Goal: Navigation & Orientation: Find specific page/section

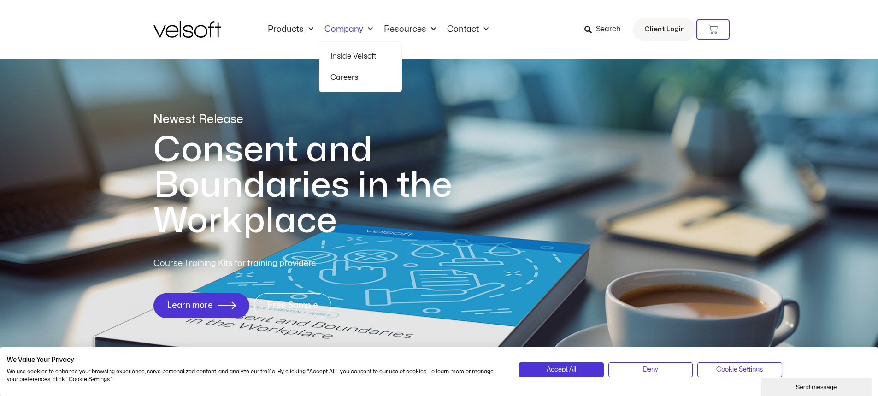
click at [332, 77] on link "Careers" at bounding box center [360, 77] width 60 height 21
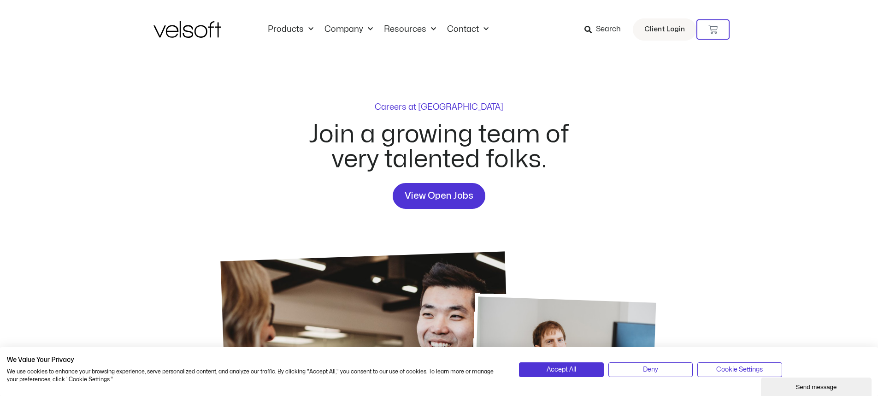
drag, startPoint x: 93, startPoint y: 20, endPoint x: 292, endPoint y: 65, distance: 203.6
click at [292, 65] on div "Careers at Velsoft Join a growing team of very talented folks. View Open Jobs" at bounding box center [438, 298] width 571 height 478
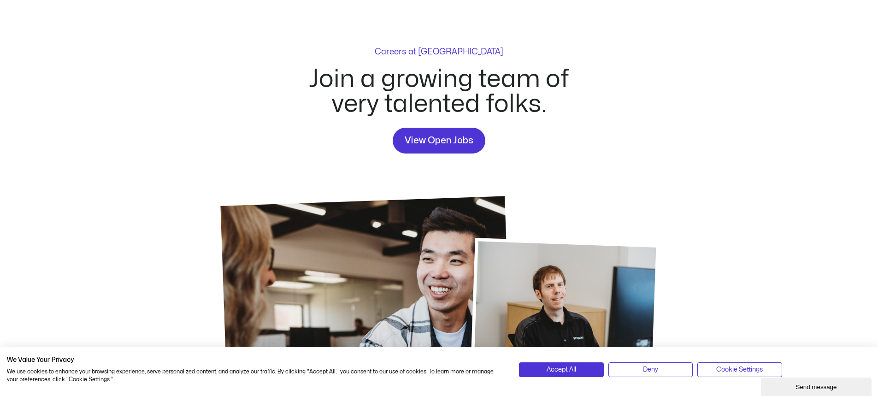
scroll to position [58, 0]
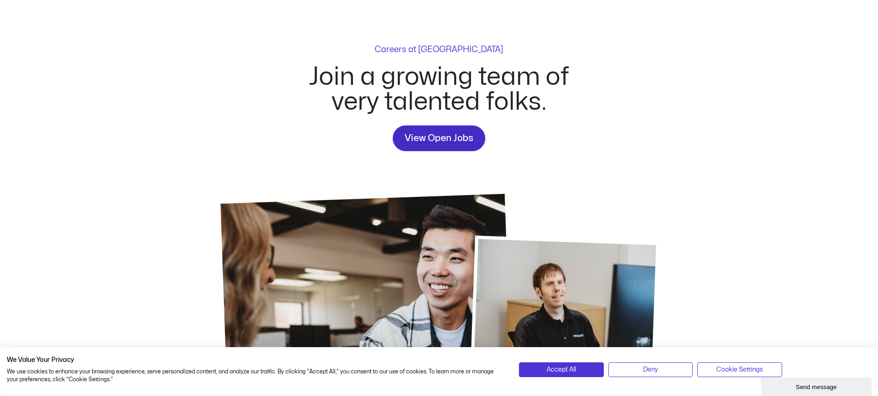
click at [422, 135] on span "View Open Jobs" at bounding box center [439, 138] width 69 height 15
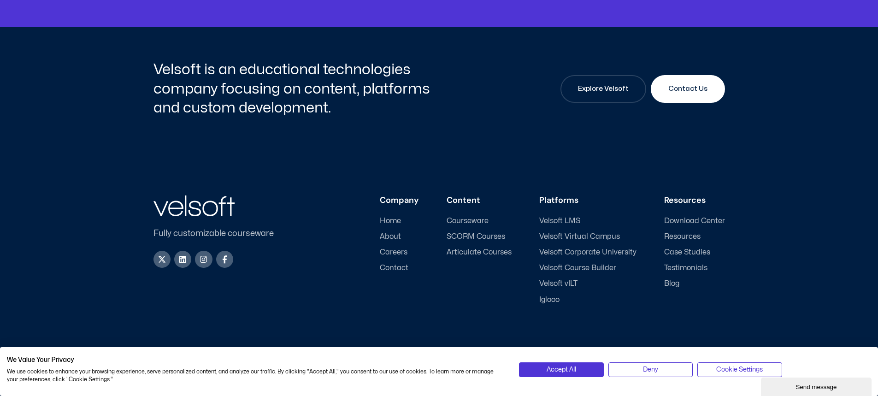
scroll to position [1265, 0]
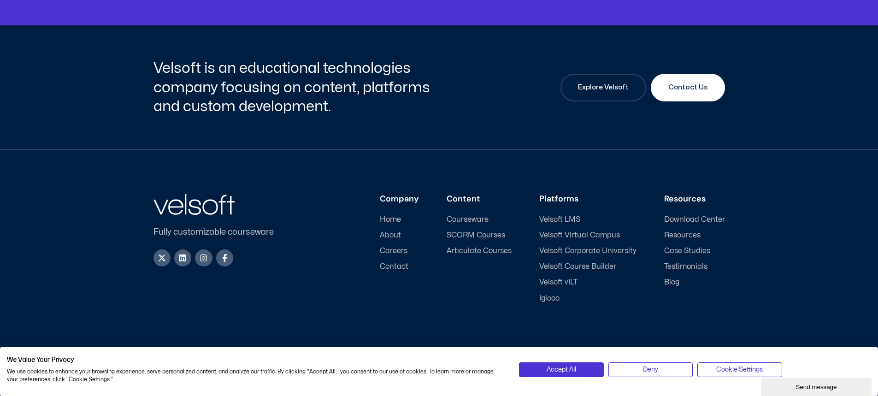
click at [398, 250] on span "Careers" at bounding box center [394, 251] width 28 height 9
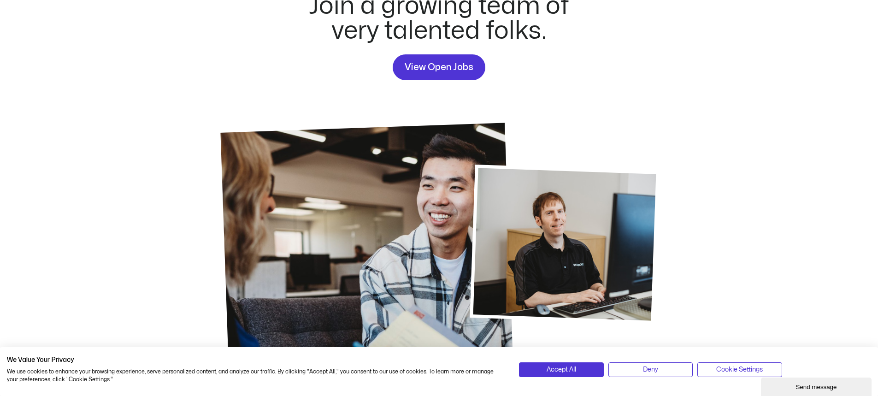
scroll to position [115, 0]
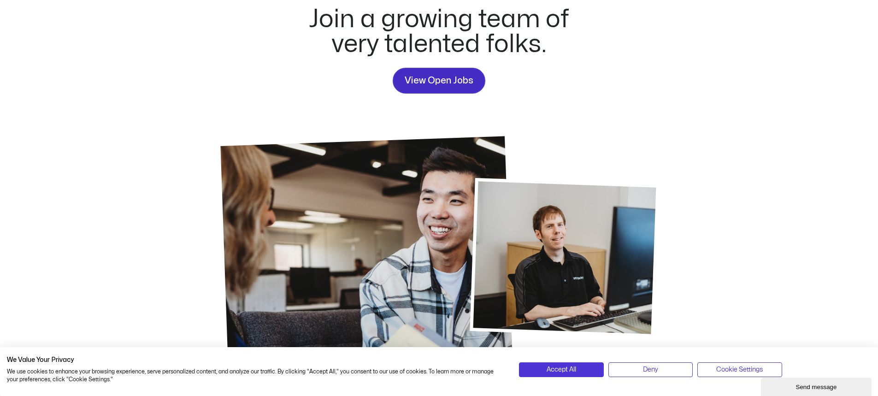
click at [430, 81] on span "View Open Jobs" at bounding box center [439, 80] width 69 height 15
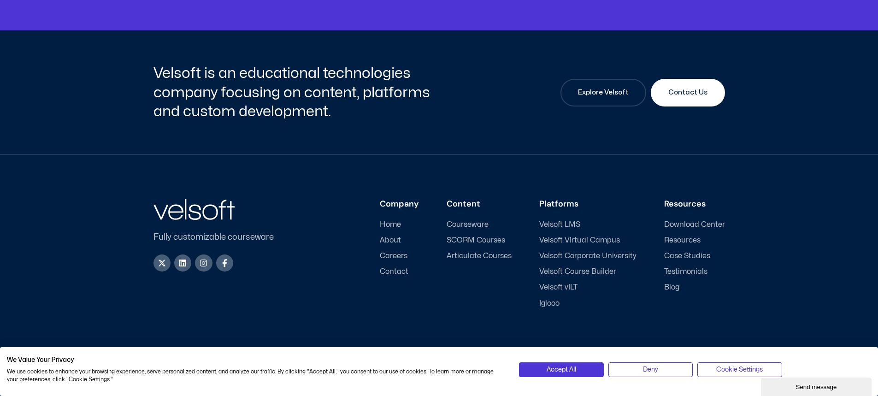
scroll to position [1265, 0]
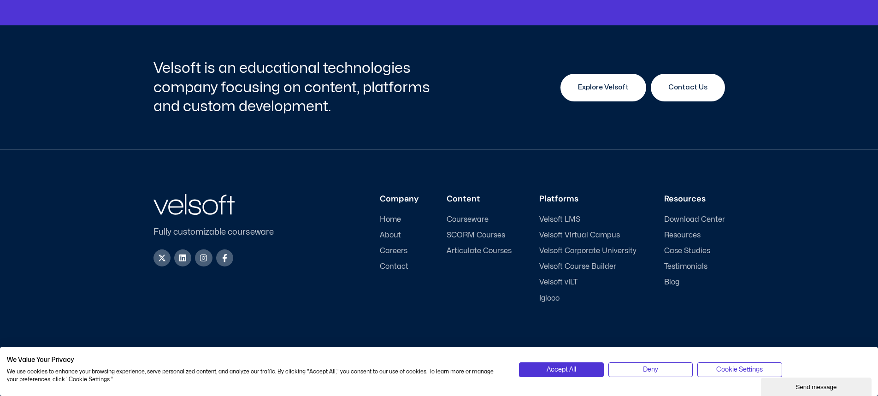
click at [600, 87] on span "Explore Velsoft" at bounding box center [603, 87] width 51 height 11
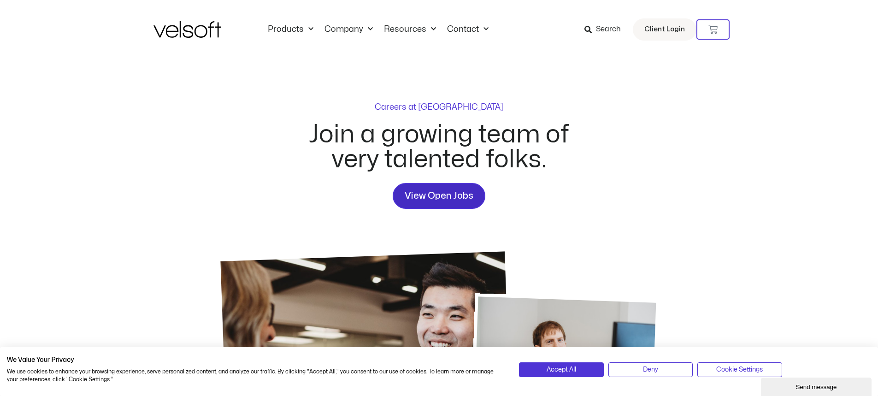
click at [424, 193] on span "View Open Jobs" at bounding box center [439, 195] width 69 height 15
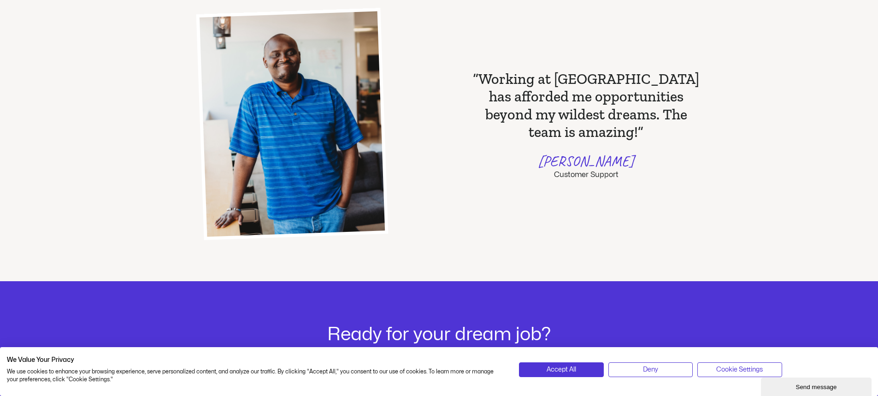
scroll to position [782, 0]
